Goal: Transaction & Acquisition: Purchase product/service

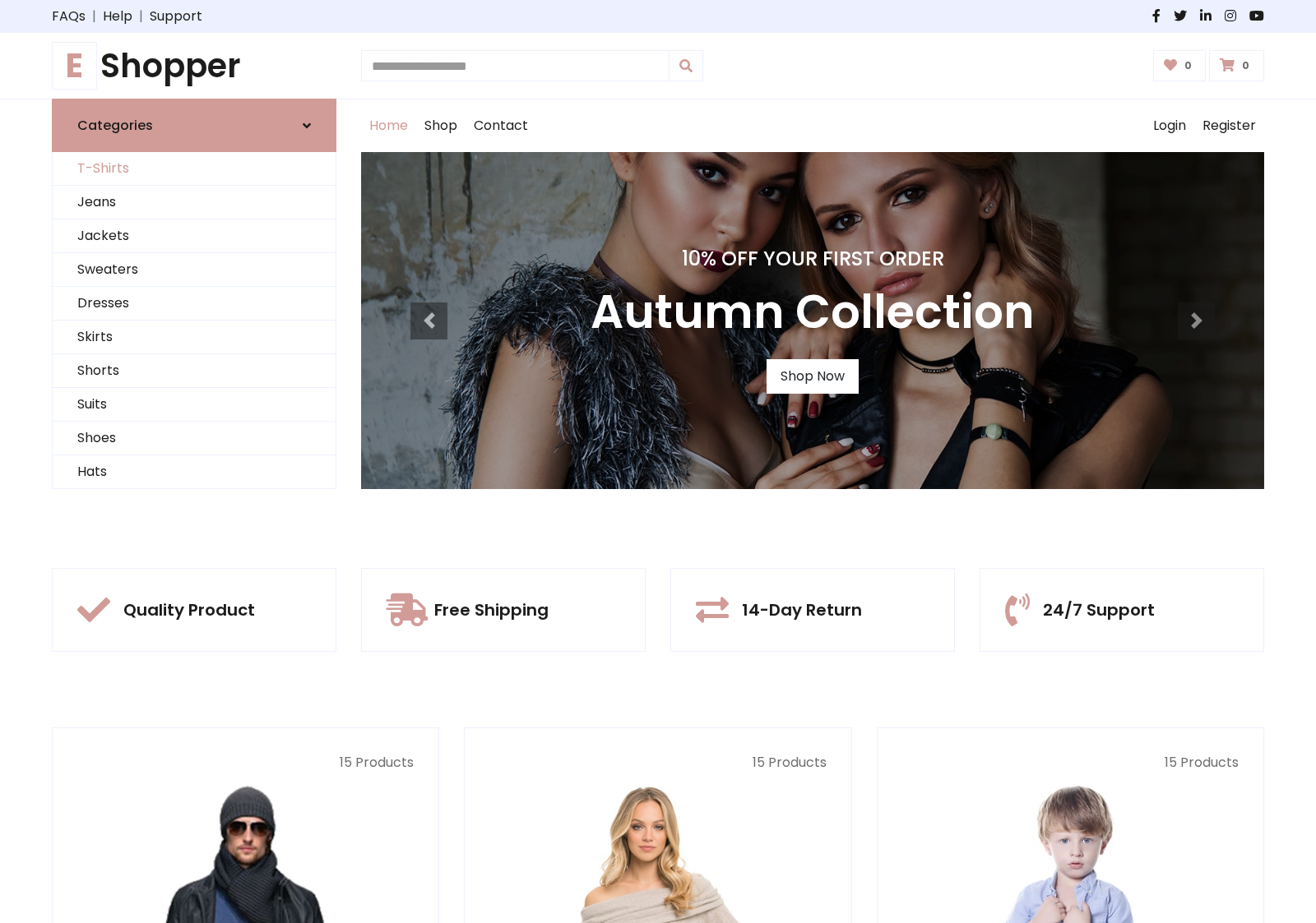
click at [194, 168] on link "T-Shirts" at bounding box center [194, 169] width 283 height 34
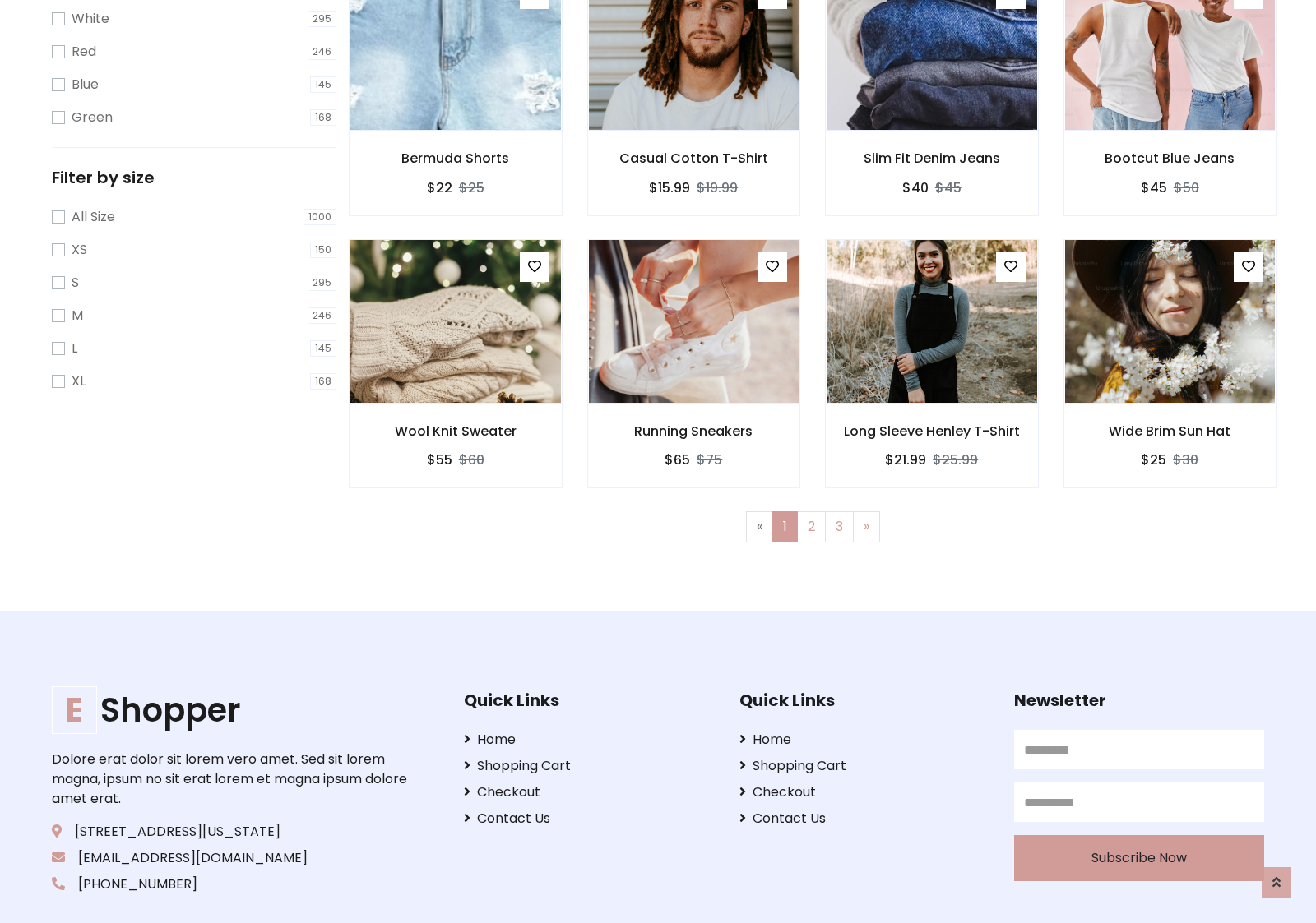
scroll to position [30, 0]
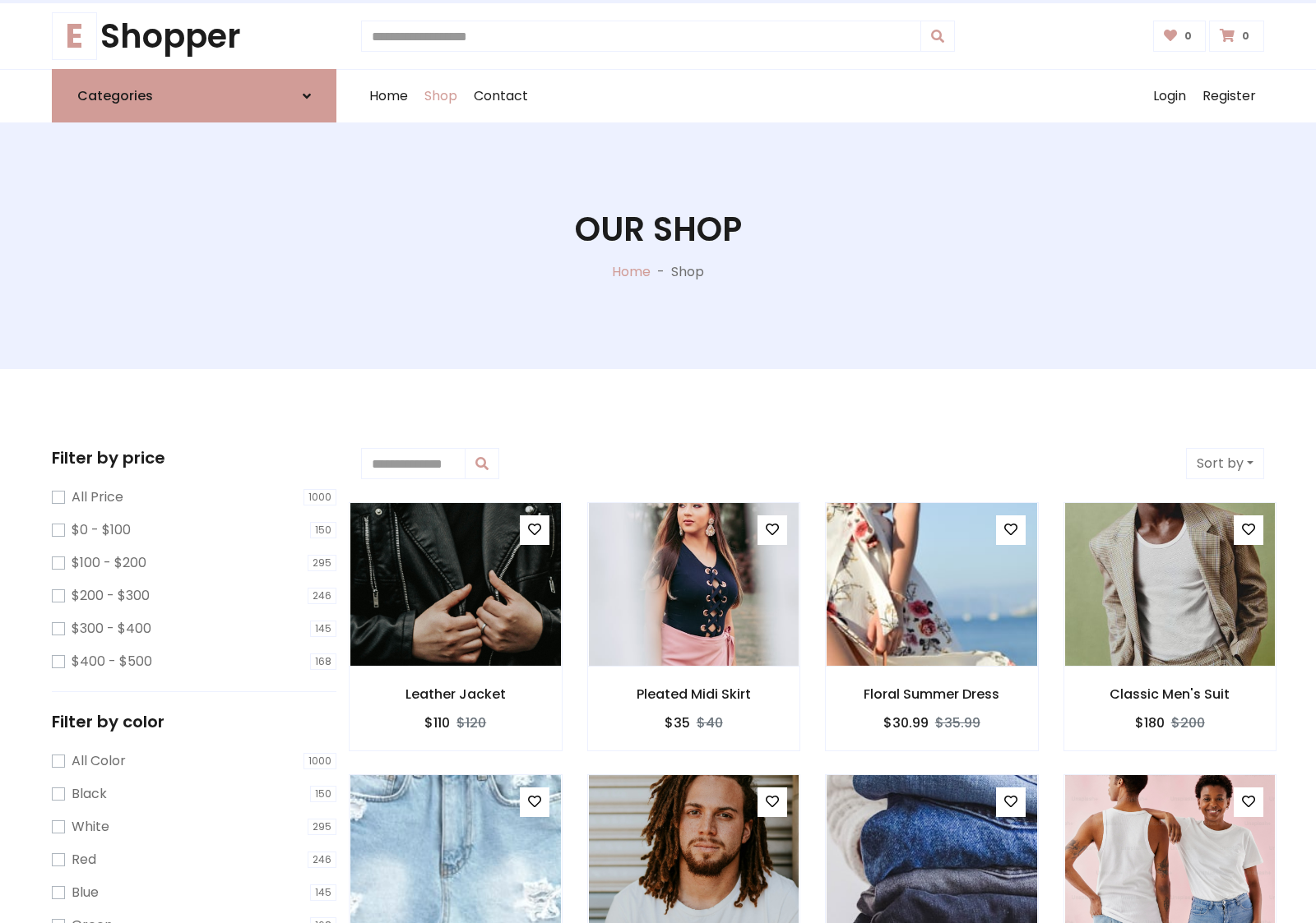
click at [658, 246] on h1 "Our Shop" at bounding box center [658, 229] width 167 height 39
click at [812, 97] on div "Home Shop Contact Log out Login Register" at bounding box center [812, 96] width 903 height 53
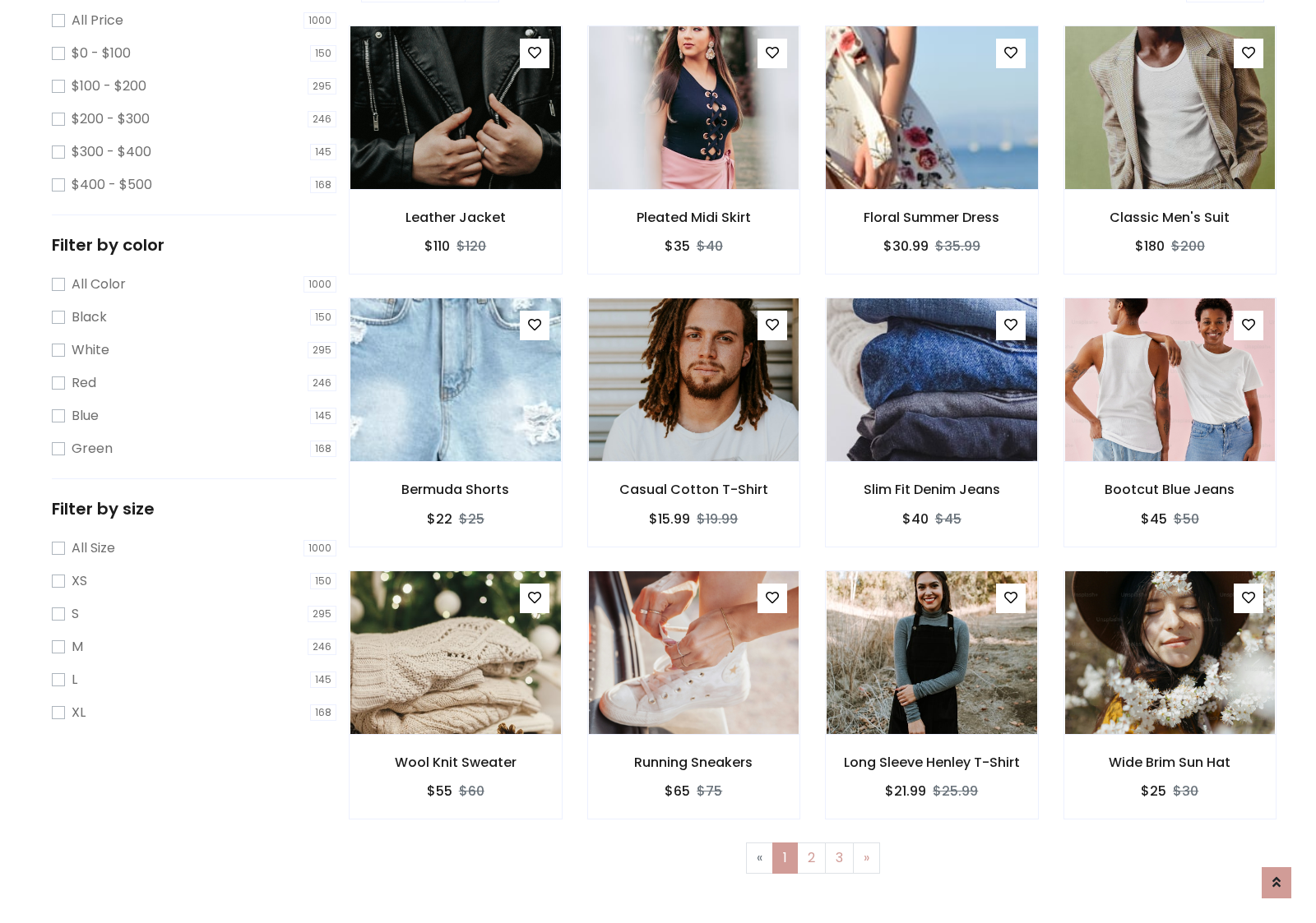
click at [930, 165] on img at bounding box center [931, 107] width 252 height 394
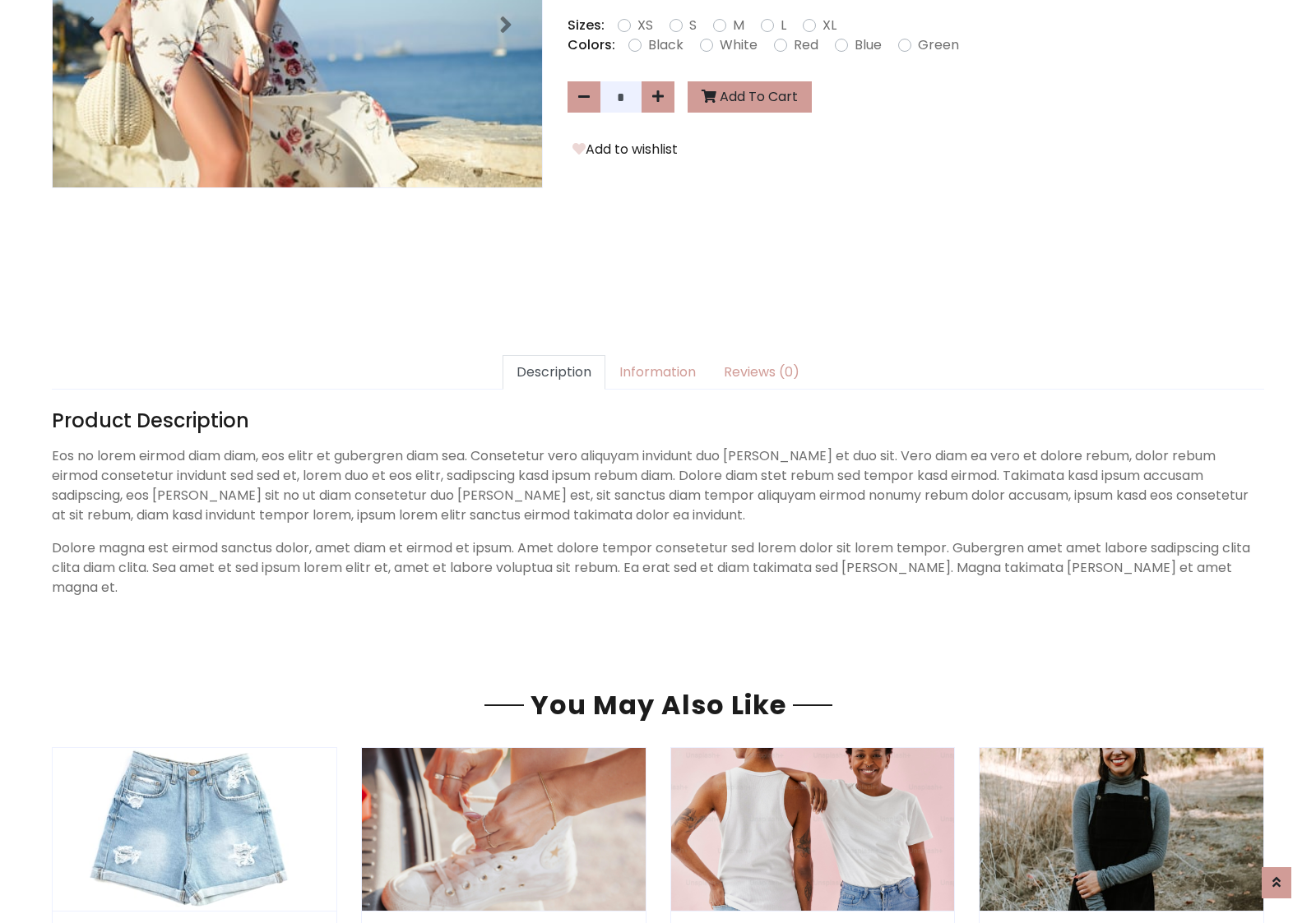
scroll to position [402, 0]
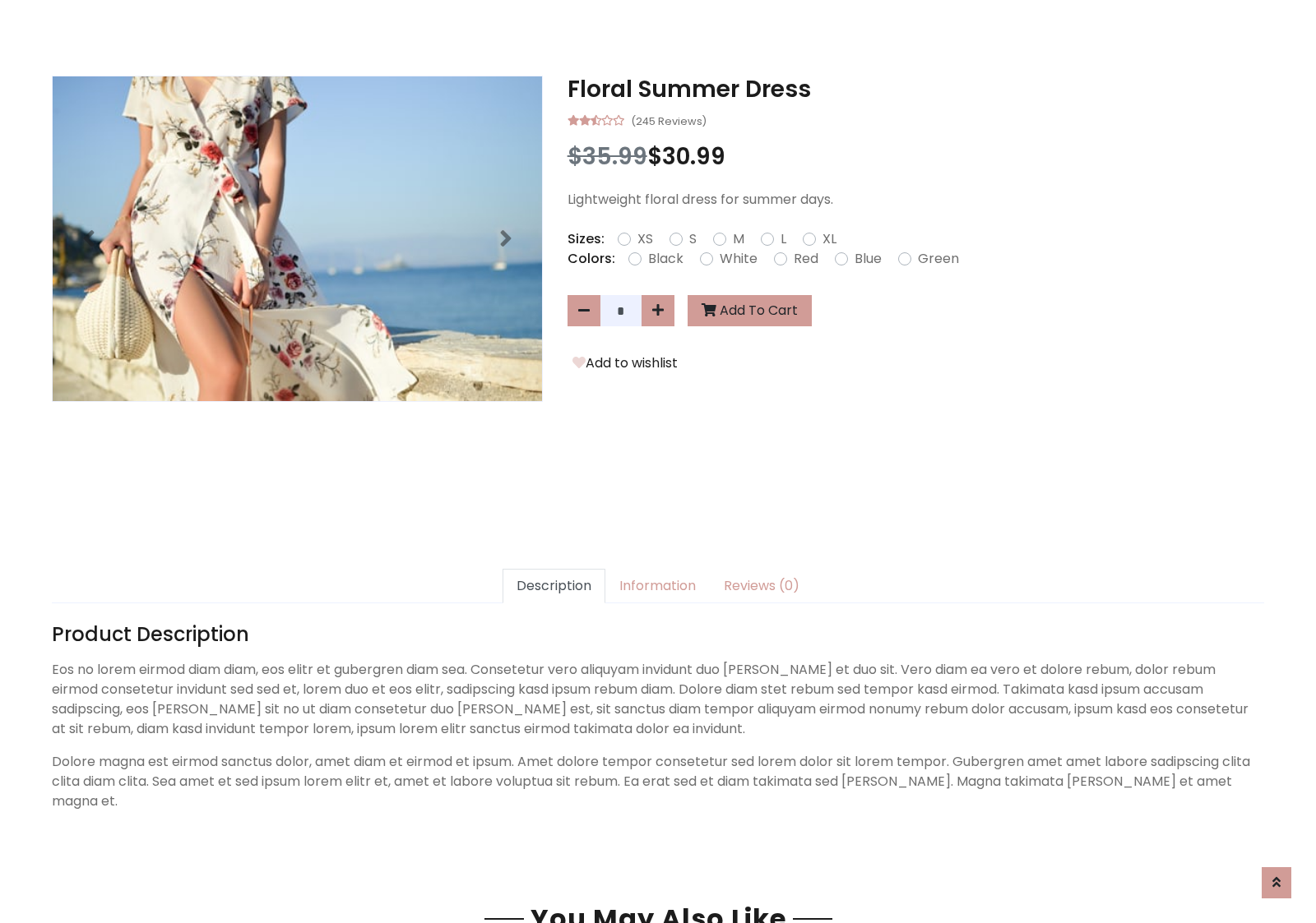
click at [915, 89] on h3 "Floral Summer Dress" at bounding box center [915, 89] width 697 height 28
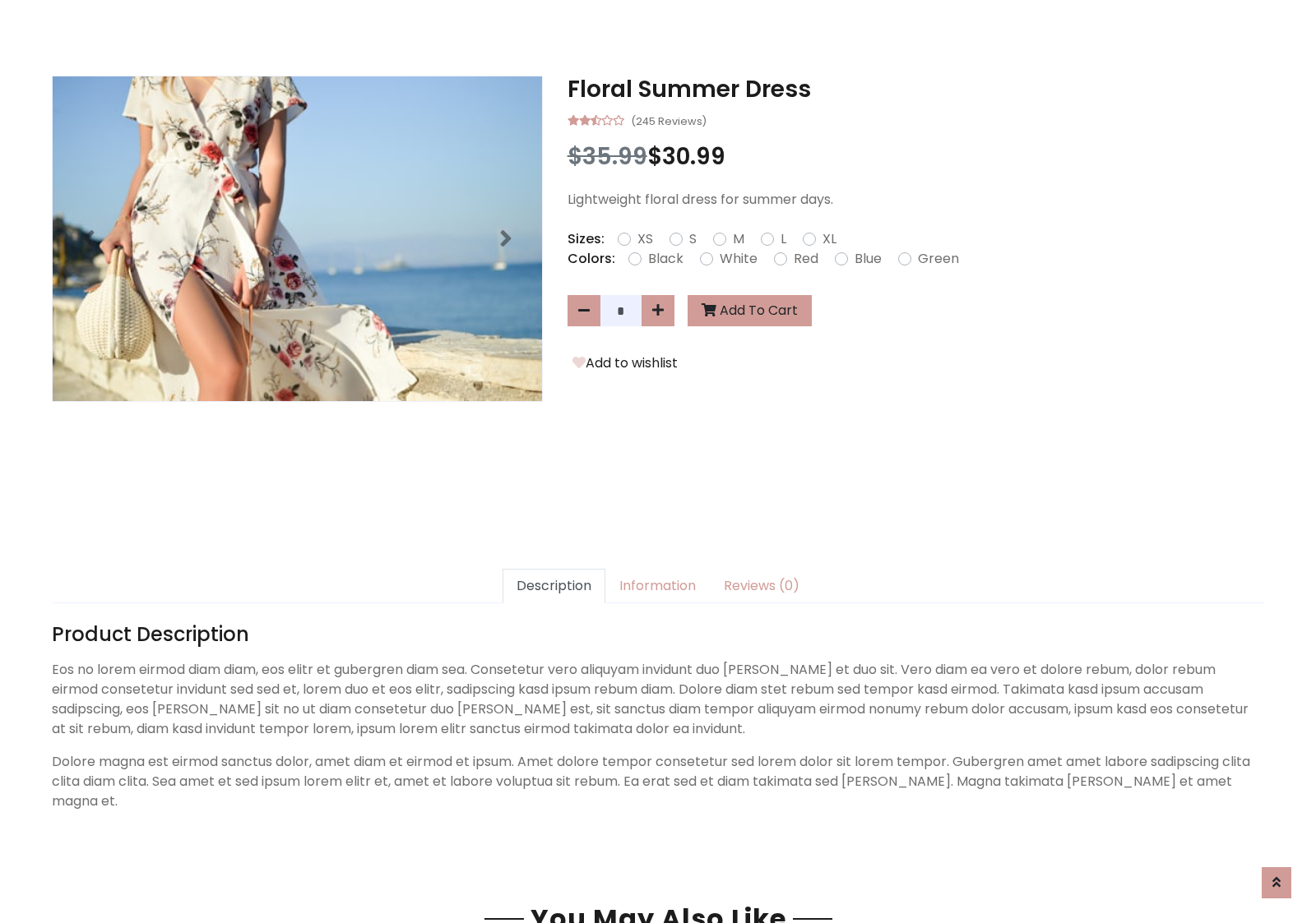
scroll to position [0, 0]
